Goal: Information Seeking & Learning: Learn about a topic

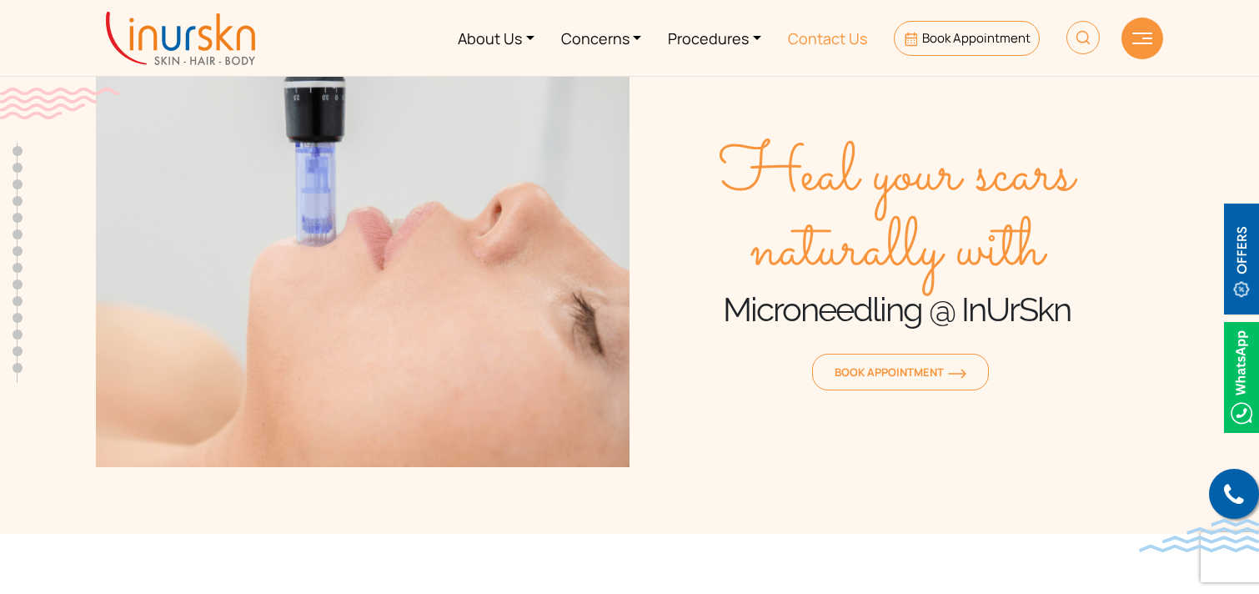
scroll to position [660, 0]
click at [729, 38] on link "Procedures" at bounding box center [715, 38] width 120 height 63
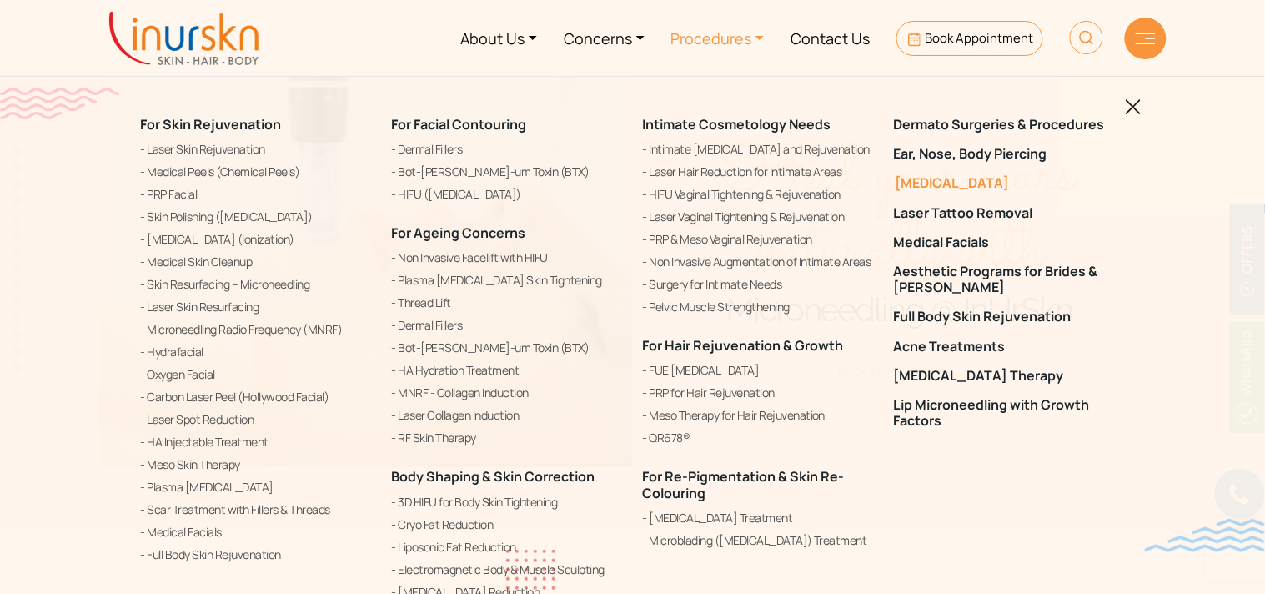
click at [966, 184] on link "[MEDICAL_DATA]" at bounding box center [1009, 183] width 231 height 16
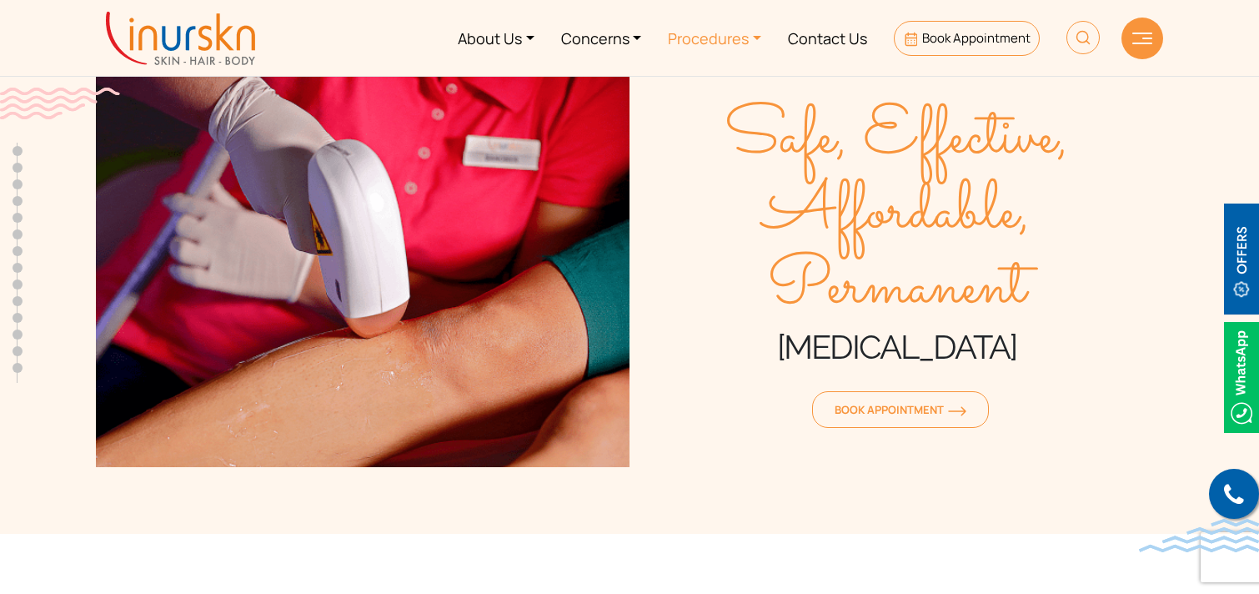
click at [685, 34] on link "Procedures" at bounding box center [715, 38] width 120 height 63
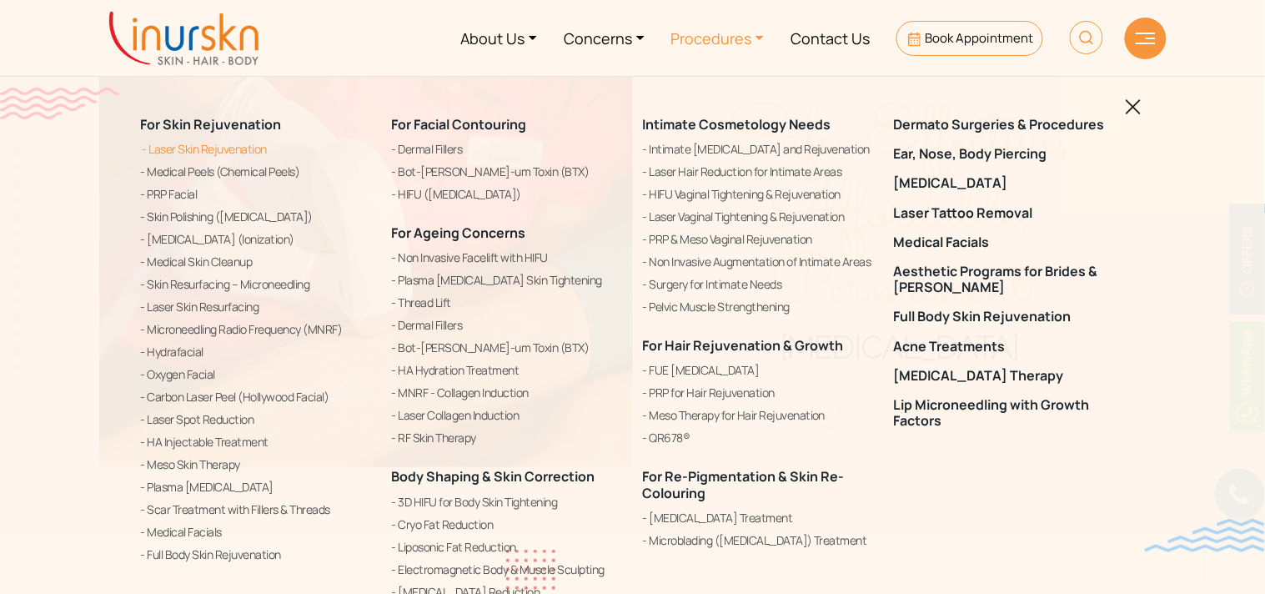
click at [247, 151] on link "Laser Skin Rejuvenation" at bounding box center [256, 149] width 231 height 20
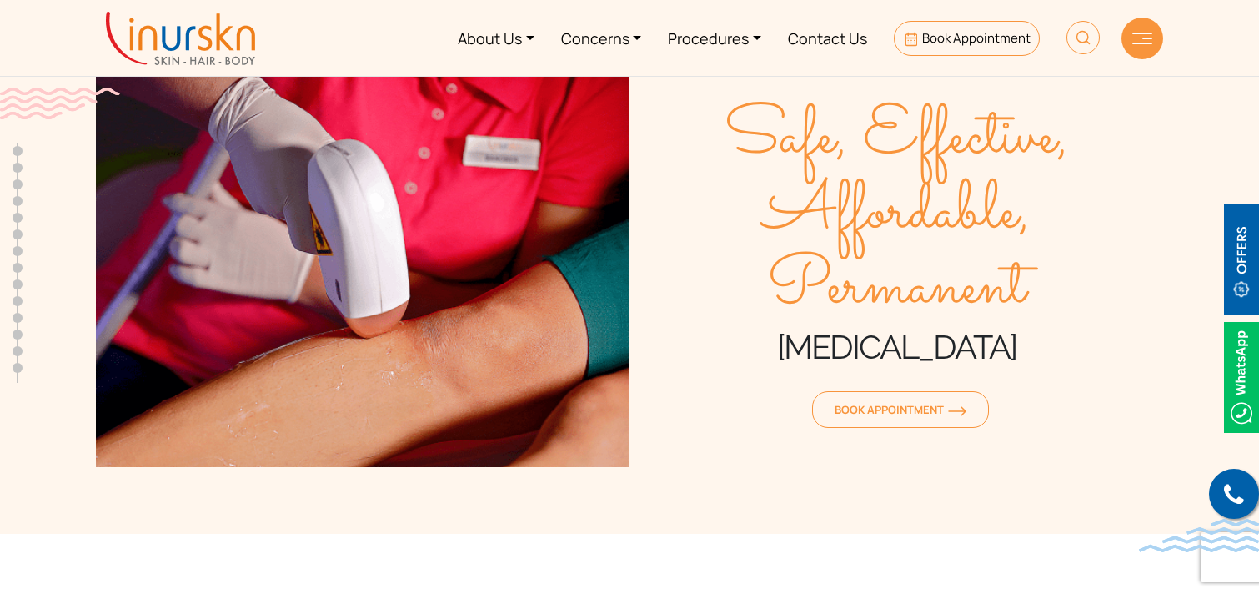
scroll to position [660, 0]
click at [689, 36] on link "Procedures" at bounding box center [715, 38] width 120 height 63
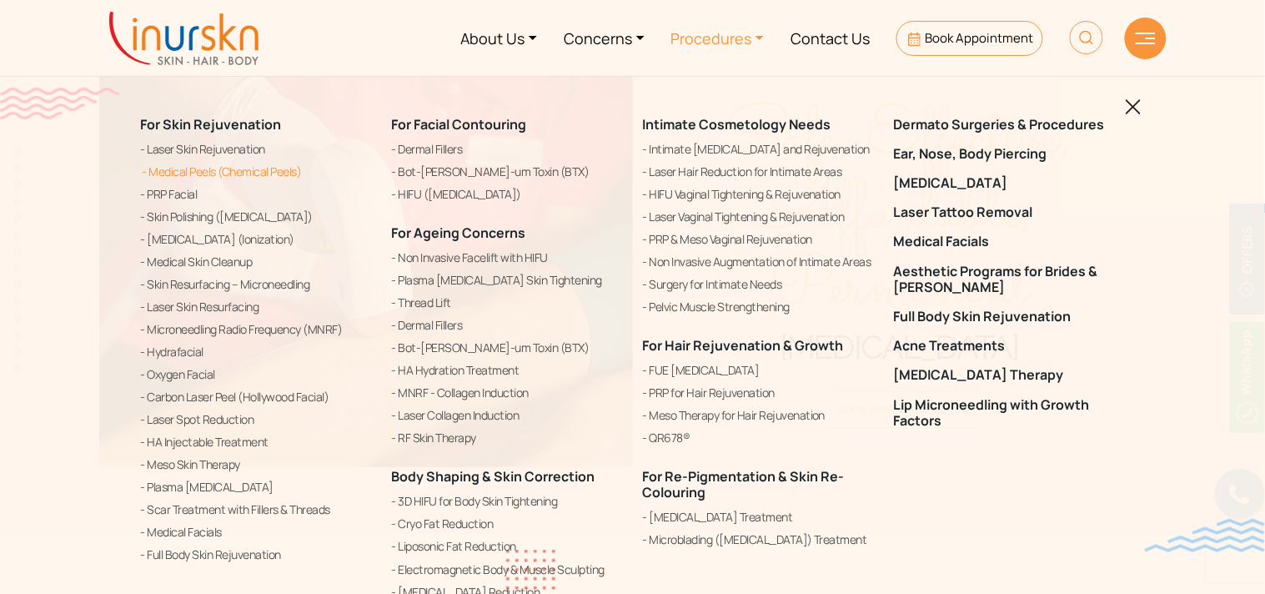
click at [260, 170] on link "Medical Peels (Chemical Peels)" at bounding box center [256, 172] width 231 height 20
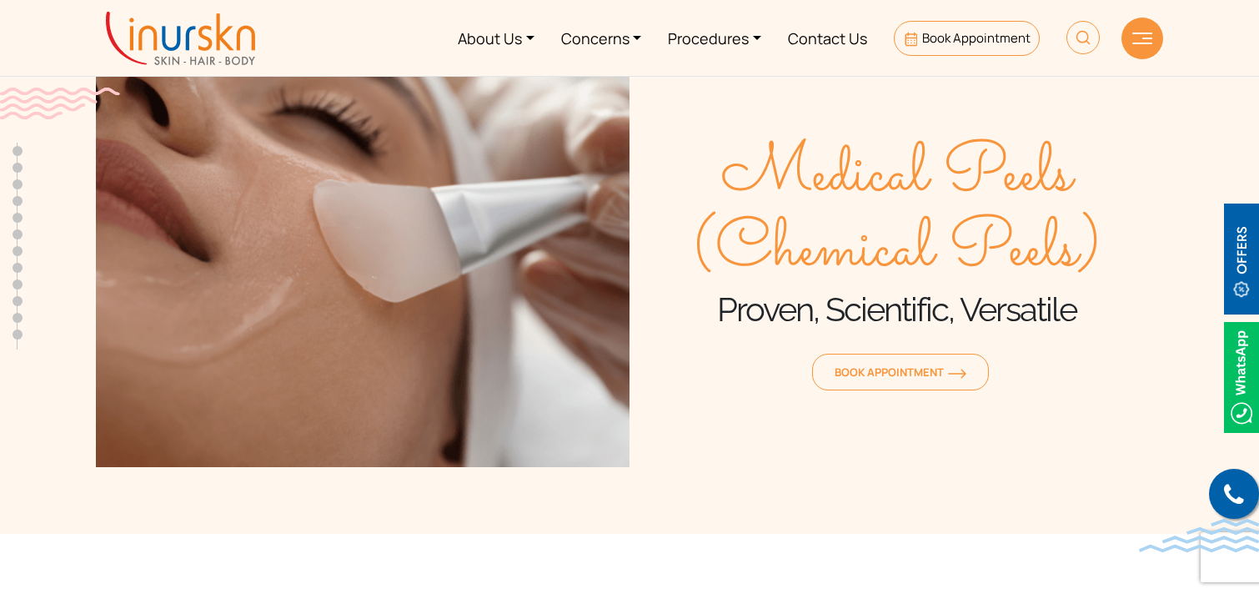
scroll to position [660, 0]
click at [721, 27] on link "Procedures" at bounding box center [715, 38] width 120 height 63
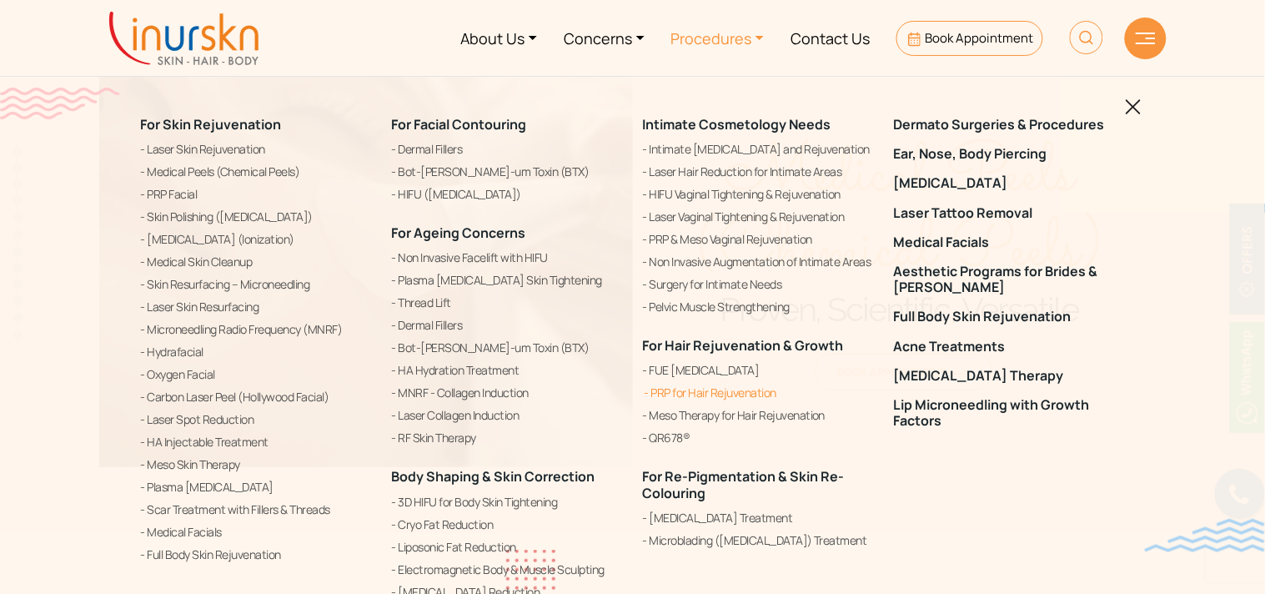
click at [710, 389] on link "PRP for Hair Rejuvenation" at bounding box center [758, 393] width 231 height 20
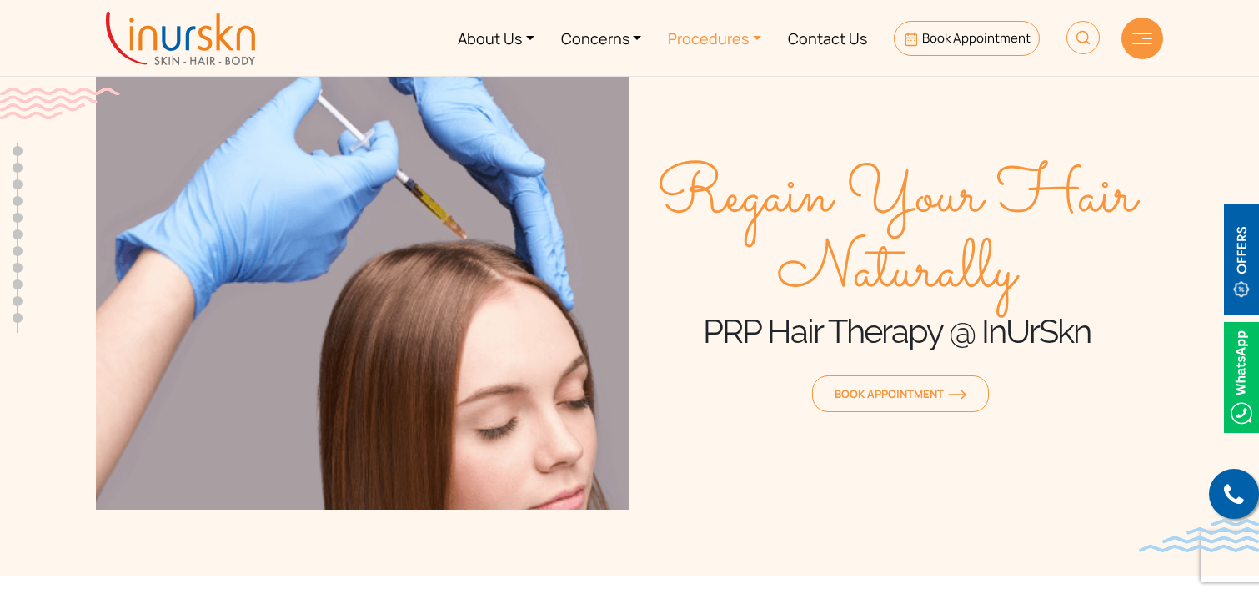
click at [707, 38] on link "Procedures" at bounding box center [715, 38] width 120 height 63
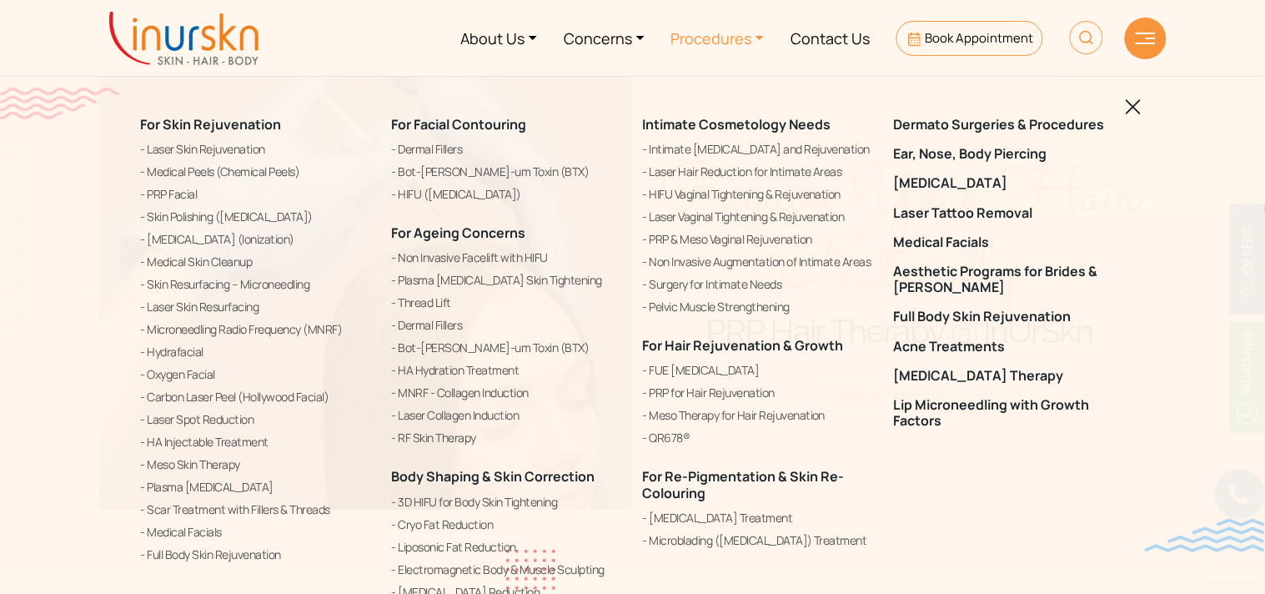
scroll to position [660, 0]
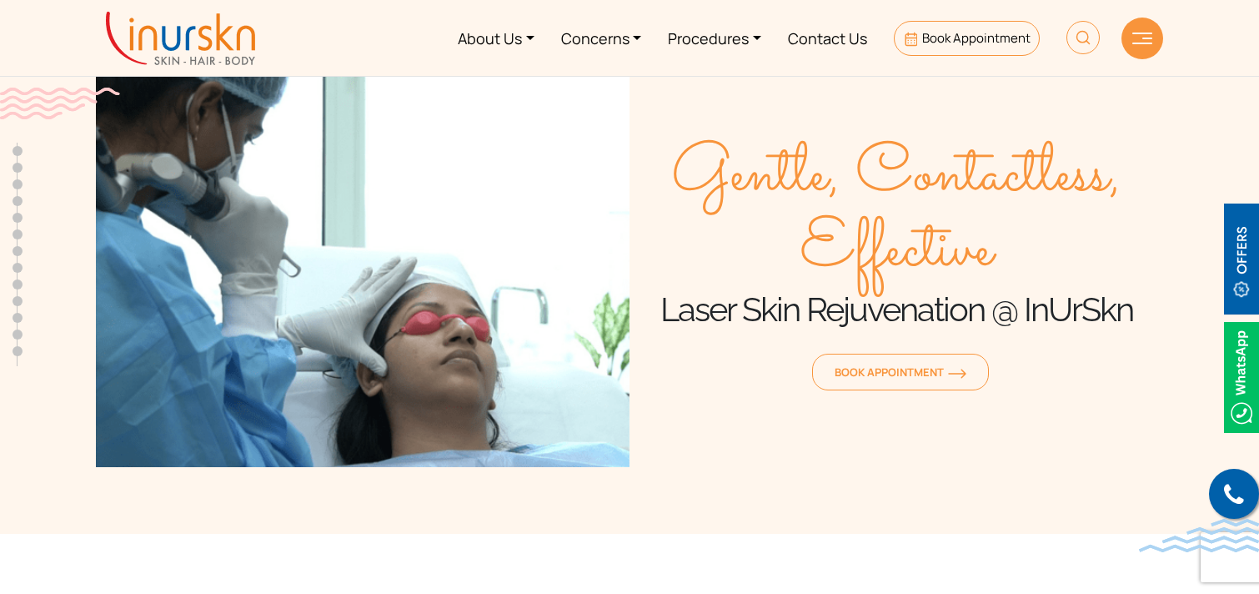
scroll to position [660, 0]
click at [717, 37] on link "Procedures" at bounding box center [715, 38] width 120 height 63
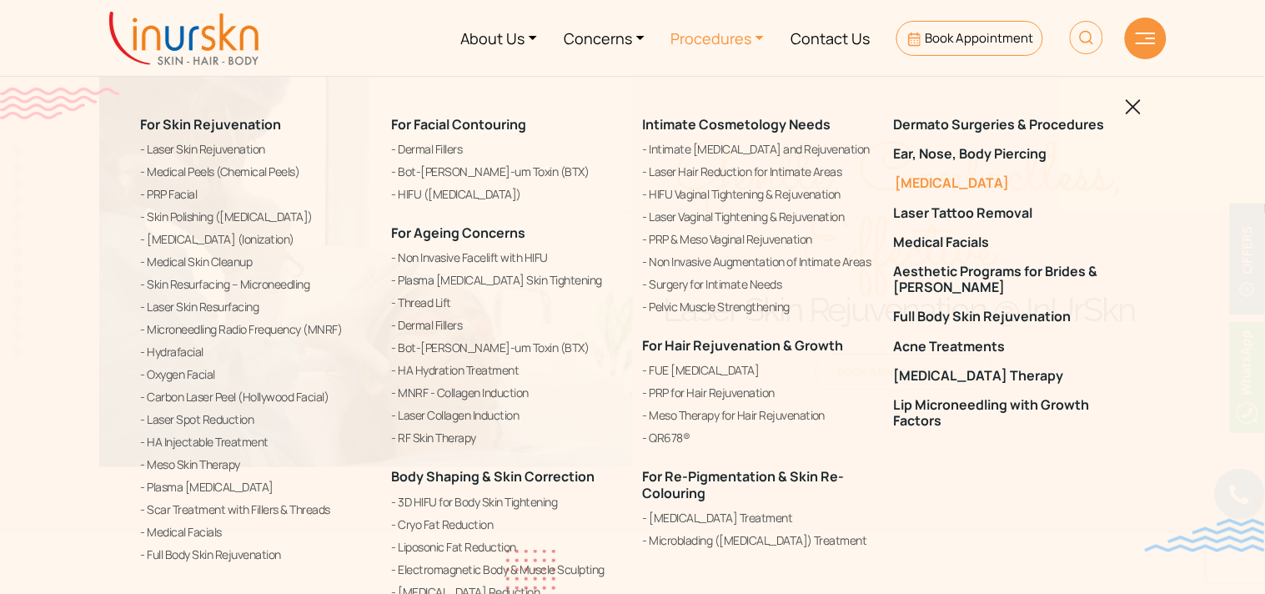
click at [954, 188] on link "[MEDICAL_DATA]" at bounding box center [1009, 183] width 231 height 16
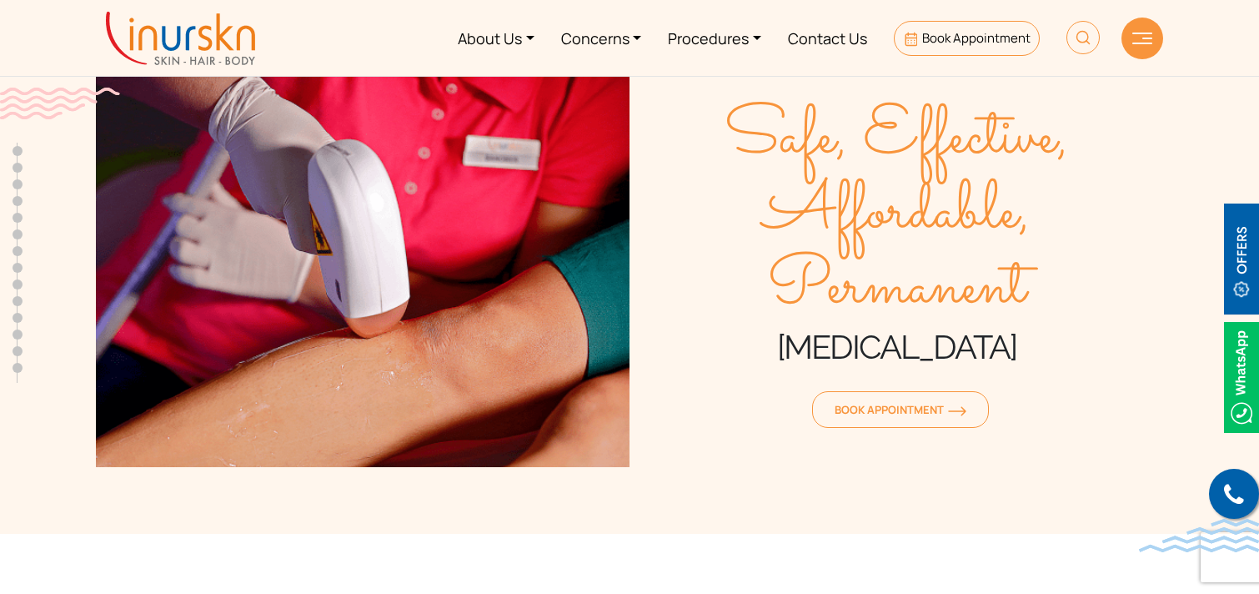
scroll to position [660, 0]
